Goal: Find specific page/section: Find specific page/section

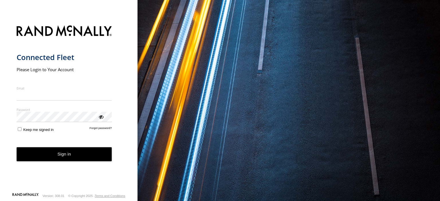
type input "**********"
click at [71, 161] on button "Sign in" at bounding box center [64, 155] width 95 height 14
click at [72, 154] on button "Sign in" at bounding box center [64, 155] width 95 height 14
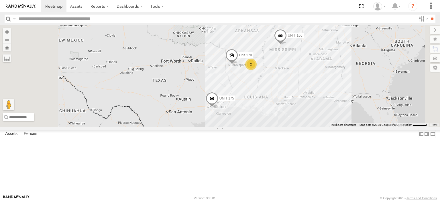
click at [287, 45] on span at bounding box center [280, 36] width 13 height 15
click at [357, 109] on div "UNIT 166 UNIT 175 Unit 170 2 UNIT 166 All Assets Paper Mill Rd Grenada 33.81463…" at bounding box center [220, 76] width 440 height 102
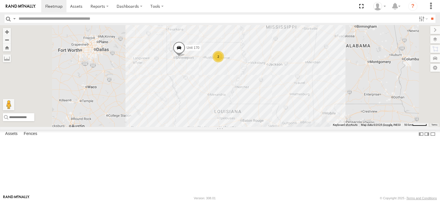
click at [367, 71] on div "UNIT 166 UNIT 175 Unit 170 UNIT 166 All Assets Paper Mill Rd Grenada 33.81463 ,…" at bounding box center [220, 76] width 440 height 102
click at [283, 17] on span at bounding box center [276, 9] width 13 height 15
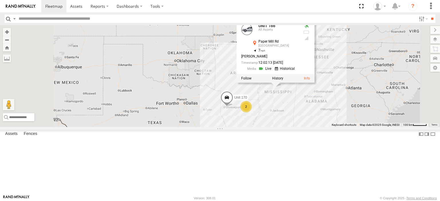
drag, startPoint x: 357, startPoint y: 102, endPoint x: 345, endPoint y: 159, distance: 58.1
click at [345, 127] on div "UNIT 166 UNIT 175 Unit 170 UNIT 166 All Assets Paper Mill Rd Grenada 33.81463 ,…" at bounding box center [220, 76] width 440 height 102
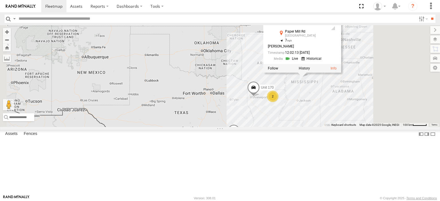
click at [393, 127] on div "UNIT 166 UNIT 175 Unit 170 UNIT 166 All Assets Paper Mill Rd Grenada 33.81463 ,…" at bounding box center [220, 76] width 440 height 102
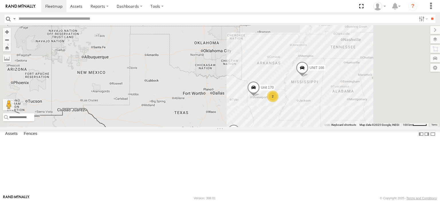
click at [372, 127] on div "UNIT 166 UNIT 175 Unit 170 2" at bounding box center [220, 76] width 440 height 102
click at [11, 32] on button "Zoom in" at bounding box center [7, 32] width 8 height 8
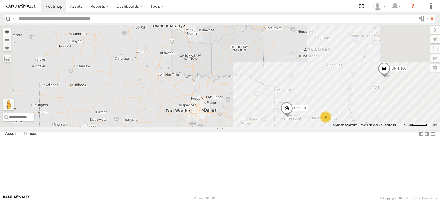
click at [11, 32] on button "Zoom in" at bounding box center [7, 32] width 8 height 8
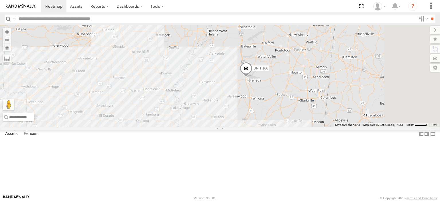
drag, startPoint x: 432, startPoint y: 104, endPoint x: 129, endPoint y: 103, distance: 303.1
click at [129, 103] on main "← Move left → Move right ↑ Move up ↓ Move down + Zoom in - Zoom out Home Jump l…" at bounding box center [220, 110] width 440 height 170
click at [11, 32] on button "Zoom in" at bounding box center [7, 32] width 8 height 8
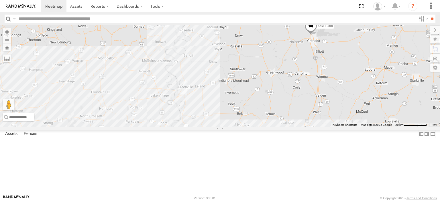
drag, startPoint x: 224, startPoint y: 151, endPoint x: 262, endPoint y: 107, distance: 57.9
click at [262, 107] on div "UNIT 166 UNIT 175 Unit 170" at bounding box center [220, 76] width 440 height 102
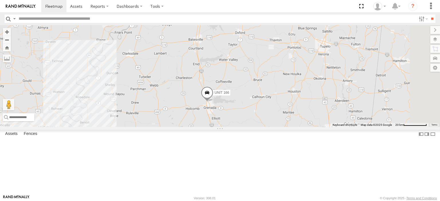
drag, startPoint x: 269, startPoint y: 124, endPoint x: 165, endPoint y: 199, distance: 128.1
click at [165, 199] on body at bounding box center [220, 100] width 440 height 201
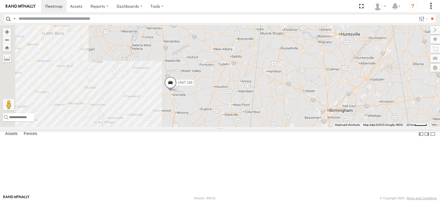
drag, startPoint x: 298, startPoint y: 154, endPoint x: 324, endPoint y: 101, distance: 59.3
click at [329, 98] on div "UNIT 166 UNIT 175 Unit 170" at bounding box center [220, 76] width 440 height 102
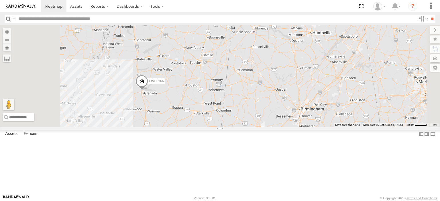
click at [148, 91] on span at bounding box center [141, 82] width 13 height 15
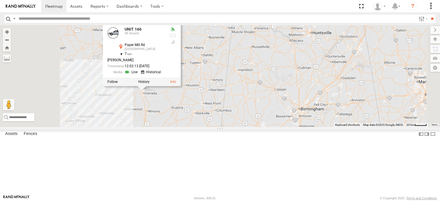
click at [260, 121] on div "UNIT 166 UNIT 175 Unit 170 UNIT 166 All Assets Paper Mill Rd Grenada 33.81463 ,…" at bounding box center [220, 76] width 440 height 102
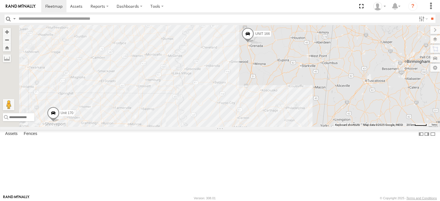
drag, startPoint x: 243, startPoint y: 134, endPoint x: 350, endPoint y: 87, distance: 116.7
click at [350, 87] on div "UNIT 166 UNIT 175 Unit 170" at bounding box center [220, 76] width 440 height 102
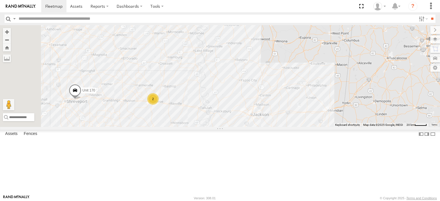
drag, startPoint x: 236, startPoint y: 158, endPoint x: 259, endPoint y: 134, distance: 33.0
click at [259, 127] on div "UNIT 166 UNIT 175 Unit 170 2" at bounding box center [220, 76] width 440 height 102
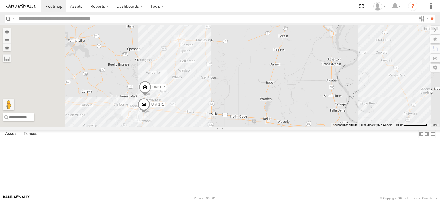
drag, startPoint x: 227, startPoint y: 135, endPoint x: 304, endPoint y: 141, distance: 77.6
click at [304, 127] on div "UNIT 166 UNIT 175 Unit 170 Unit 167 Unit 171" at bounding box center [220, 76] width 440 height 102
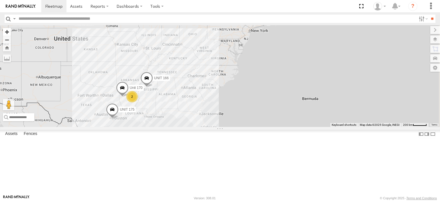
click at [11, 32] on button "Zoom in" at bounding box center [7, 32] width 8 height 8
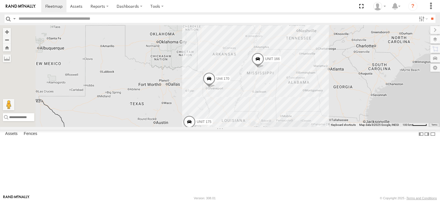
drag, startPoint x: 200, startPoint y: 120, endPoint x: 327, endPoint y: 98, distance: 128.6
click at [382, 89] on div "UNIT 166 UNIT 175 Unit 170" at bounding box center [220, 76] width 440 height 102
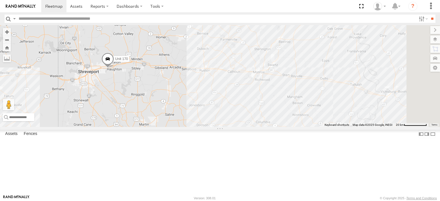
drag, startPoint x: 319, startPoint y: 103, endPoint x: 252, endPoint y: 213, distance: 128.7
click at [252, 201] on html at bounding box center [220, 100] width 440 height 201
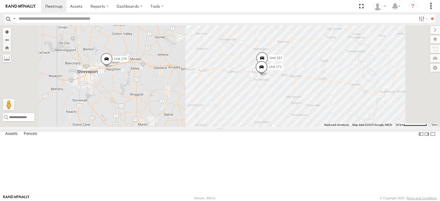
click at [11, 32] on button "Zoom in" at bounding box center [7, 32] width 8 height 8
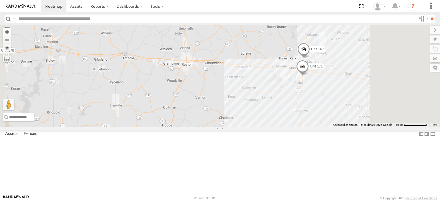
click at [11, 32] on button "Zoom in" at bounding box center [7, 32] width 8 height 8
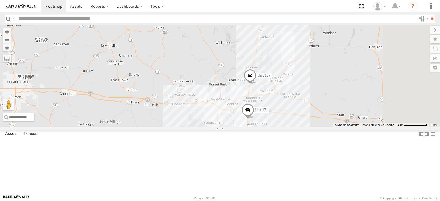
drag, startPoint x: 372, startPoint y: 107, endPoint x: 227, endPoint y: 127, distance: 146.0
click at [250, 127] on div "UNIT 166 UNIT 175 Unit 170 Unit 167 Unit 171" at bounding box center [220, 76] width 440 height 102
click at [11, 32] on button "Zoom in" at bounding box center [7, 32] width 8 height 8
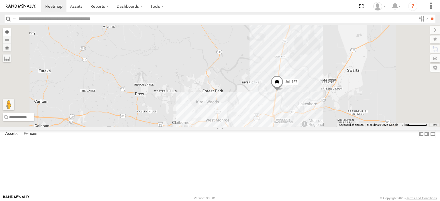
click at [11, 32] on button "Zoom in" at bounding box center [7, 32] width 8 height 8
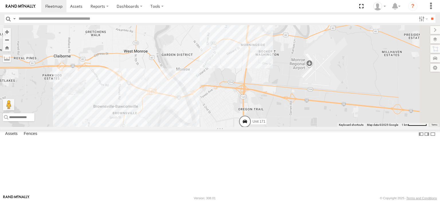
drag, startPoint x: 354, startPoint y: 171, endPoint x: 274, endPoint y: 58, distance: 138.7
click at [274, 58] on div "UNIT 166 UNIT 175 Unit 170 Unit 167 Unit 171" at bounding box center [220, 76] width 440 height 102
click at [11, 31] on button "Zoom in" at bounding box center [7, 32] width 8 height 8
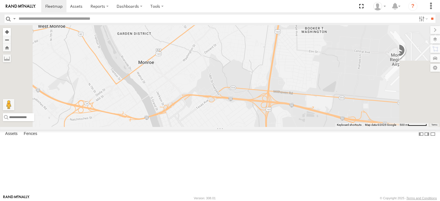
click at [11, 31] on button "Zoom in" at bounding box center [7, 32] width 8 height 8
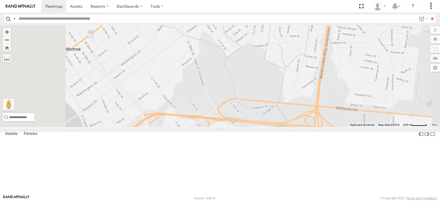
drag, startPoint x: 335, startPoint y: 154, endPoint x: 282, endPoint y: 62, distance: 106.6
click at [284, 64] on div "UNIT 166 UNIT 175 Unit 170 Unit 167 Unit 171" at bounding box center [220, 76] width 440 height 102
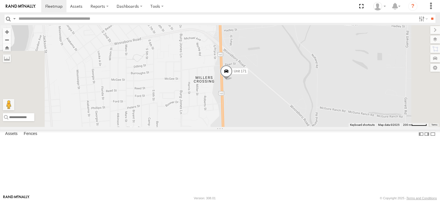
drag, startPoint x: 313, startPoint y: 110, endPoint x: 329, endPoint y: 98, distance: 19.7
click at [329, 98] on div "UNIT 166 UNIT 175 Unit 170 Unit 167 Unit 171" at bounding box center [220, 76] width 440 height 102
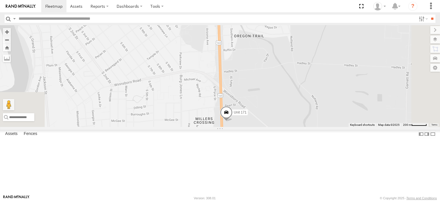
drag, startPoint x: 280, startPoint y: 109, endPoint x: 280, endPoint y: 151, distance: 41.8
click at [280, 127] on div "UNIT 166 UNIT 175 Unit 170 Unit 167 Unit 171" at bounding box center [220, 76] width 440 height 102
click at [11, 34] on button "Zoom in" at bounding box center [7, 32] width 8 height 8
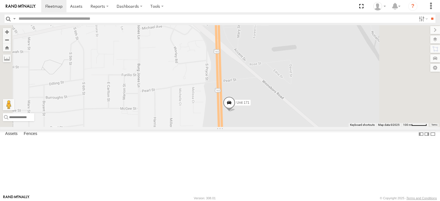
drag, startPoint x: 226, startPoint y: 131, endPoint x: 224, endPoint y: 74, distance: 57.3
click at [224, 74] on div "UNIT 166 UNIT 175 Unit 170 Unit 167 Unit 171" at bounding box center [220, 76] width 440 height 102
click at [11, 33] on button "Zoom in" at bounding box center [7, 32] width 8 height 8
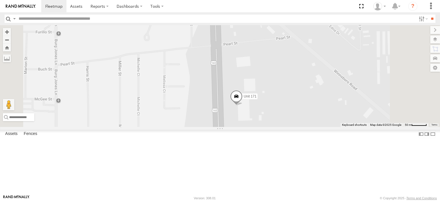
drag, startPoint x: 233, startPoint y: 126, endPoint x: 230, endPoint y: 97, distance: 29.0
click at [230, 97] on div "UNIT 166 UNIT 175 Unit 170 Unit 167 Unit 171" at bounding box center [220, 76] width 440 height 102
click at [11, 34] on button "Zoom in" at bounding box center [7, 32] width 8 height 8
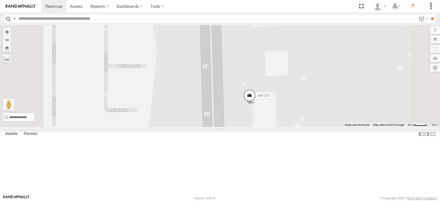
drag, startPoint x: 349, startPoint y: 160, endPoint x: 348, endPoint y: 132, distance: 28.1
click at [348, 127] on div "UNIT 166 UNIT 175 Unit 170 Unit 167 Unit 171" at bounding box center [220, 76] width 440 height 102
